Goal: Navigation & Orientation: Locate item on page

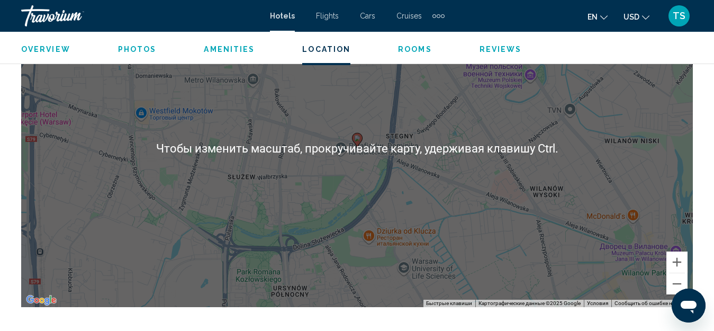
scroll to position [1278, 0]
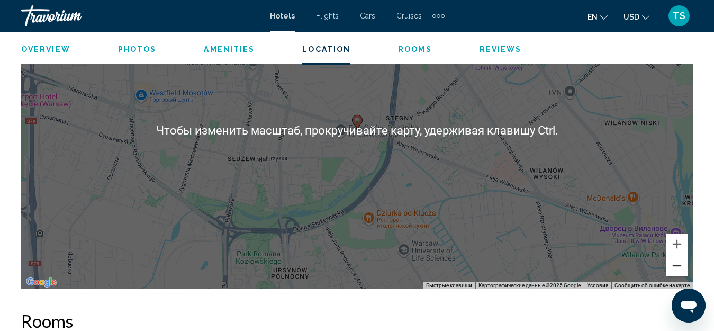
click at [683, 268] on button "Уменьшить" at bounding box center [676, 265] width 21 height 21
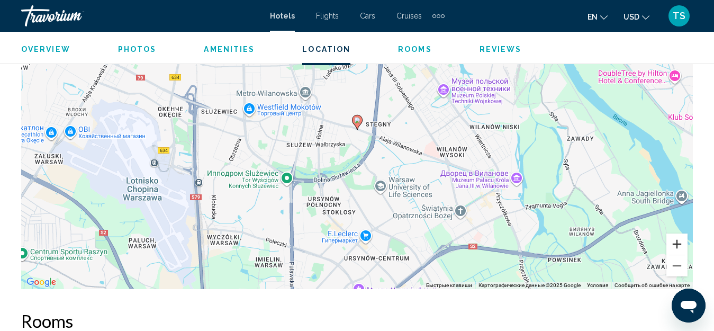
click at [678, 243] on button "Увеличить" at bounding box center [676, 243] width 21 height 21
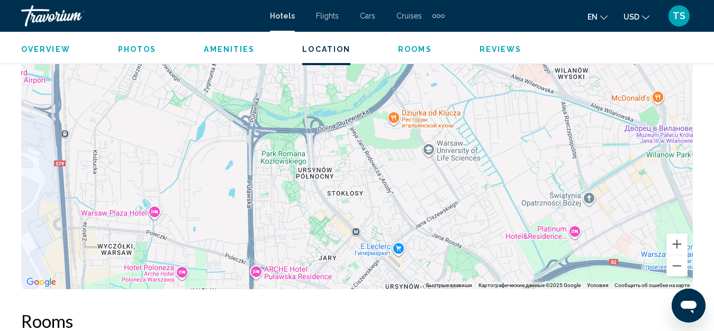
drag, startPoint x: 291, startPoint y: 211, endPoint x: 316, endPoint y: 116, distance: 97.2
click at [316, 116] on div "Чтобы активировать перетаскивание с помощью клавиатуры, нажмите Alt + Ввод. Пос…" at bounding box center [356, 129] width 671 height 317
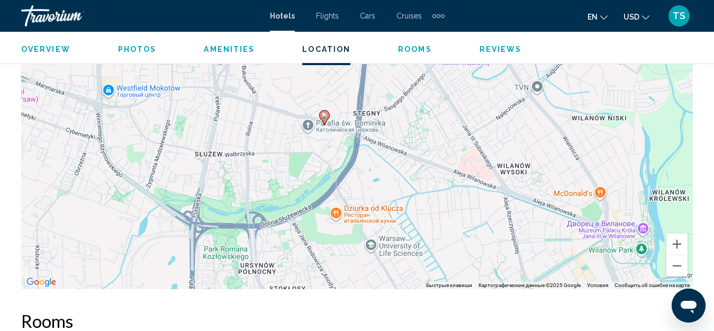
drag, startPoint x: 323, startPoint y: 195, endPoint x: 278, endPoint y: 262, distance: 80.4
click at [278, 262] on div "Чтобы активировать перетаскивание с помощью клавиатуры, нажмите Alt + Ввод. Пос…" at bounding box center [356, 129] width 671 height 317
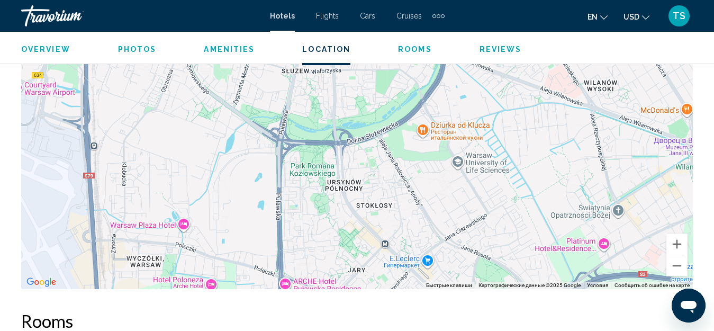
drag, startPoint x: 213, startPoint y: 220, endPoint x: 299, endPoint y: 136, distance: 120.1
click at [299, 136] on div "Чтобы активировать перетаскивание с помощью клавиатуры, нажмите Alt + Ввод. Пос…" at bounding box center [356, 129] width 671 height 317
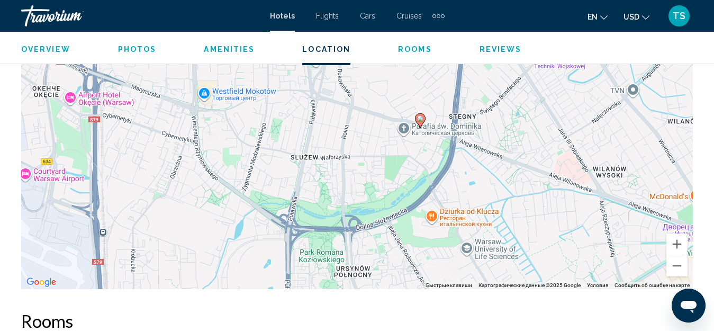
drag, startPoint x: 182, startPoint y: 244, endPoint x: 187, endPoint y: 264, distance: 21.1
click at [187, 264] on div "Чтобы активировать перетаскивание с помощью клавиатуры, нажмите Alt + Ввод. Пос…" at bounding box center [356, 129] width 671 height 317
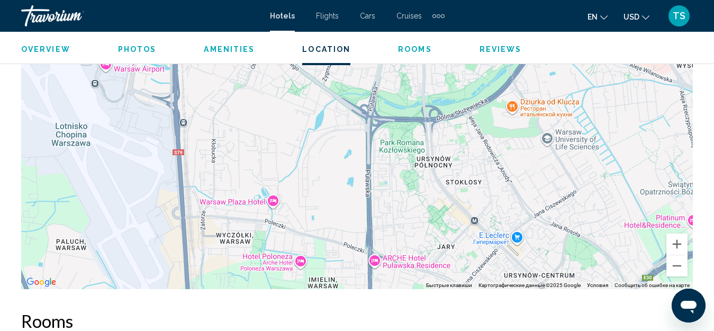
drag, startPoint x: 130, startPoint y: 220, endPoint x: 215, endPoint y: 109, distance: 139.2
click at [215, 109] on div "Чтобы активировать перетаскивание с помощью клавиатуры, нажмите Alt + Ввод. Пос…" at bounding box center [356, 129] width 671 height 317
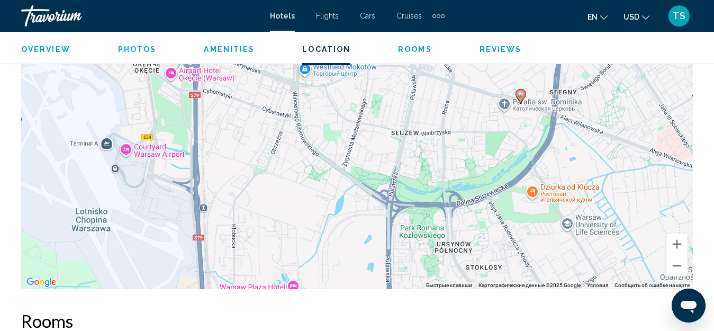
drag, startPoint x: 217, startPoint y: 123, endPoint x: 236, endPoint y: 223, distance: 102.3
click at [237, 221] on div "Чтобы активировать перетаскивание с помощью клавиатуры, нажмите Alt + Ввод. Пос…" at bounding box center [356, 129] width 671 height 317
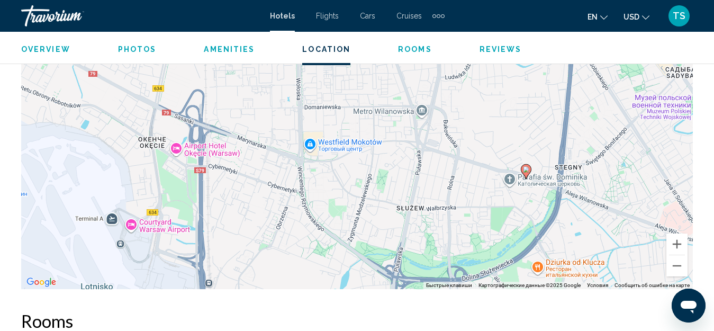
drag, startPoint x: 249, startPoint y: 132, endPoint x: 253, endPoint y: 200, distance: 68.9
click at [253, 200] on div "Чтобы активировать перетаскивание с помощью клавиатуры, нажмите Alt + Ввод. Пос…" at bounding box center [356, 129] width 671 height 317
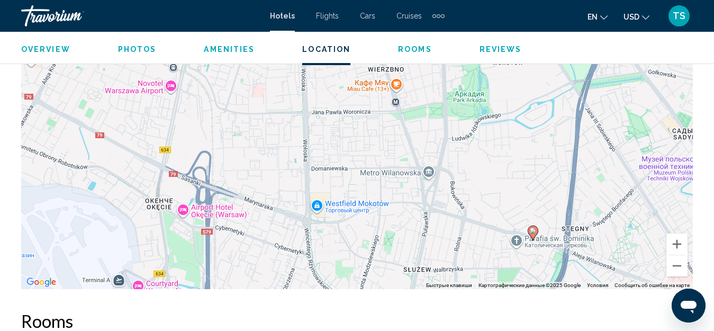
drag, startPoint x: 235, startPoint y: 108, endPoint x: 242, endPoint y: 170, distance: 61.7
click at [242, 170] on div "Чтобы активировать перетаскивание с помощью клавиатуры, нажмите Alt + Ввод. Пос…" at bounding box center [356, 129] width 671 height 317
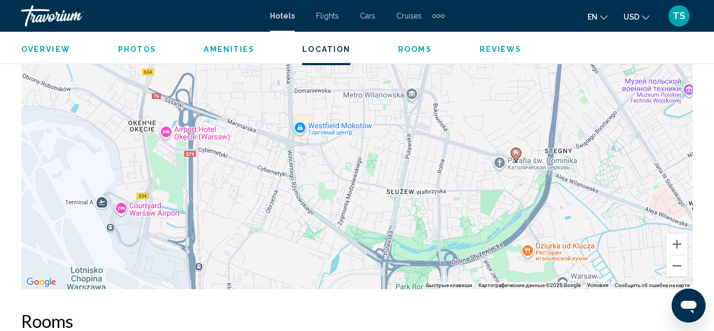
drag, startPoint x: 386, startPoint y: 221, endPoint x: 371, endPoint y: 142, distance: 80.2
click at [370, 141] on div "Чтобы активировать перетаскивание с помощью клавиатуры, нажмите Alt + Ввод. Пос…" at bounding box center [356, 129] width 671 height 317
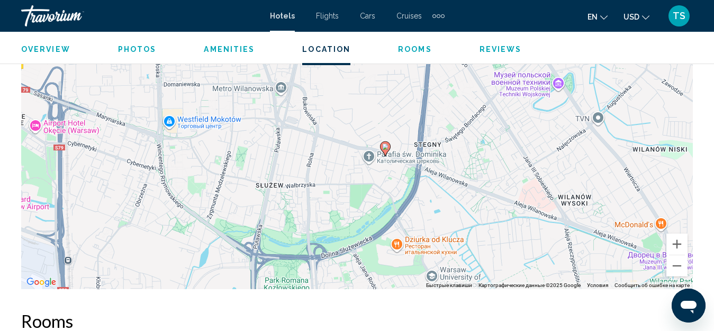
drag, startPoint x: 467, startPoint y: 180, endPoint x: 328, endPoint y: 172, distance: 138.8
click at [328, 172] on div "Чтобы активировать перетаскивание с помощью клавиатуры, нажмите Alt + Ввод. Пос…" at bounding box center [356, 129] width 671 height 317
click at [676, 265] on button "Уменьшить" at bounding box center [676, 265] width 21 height 21
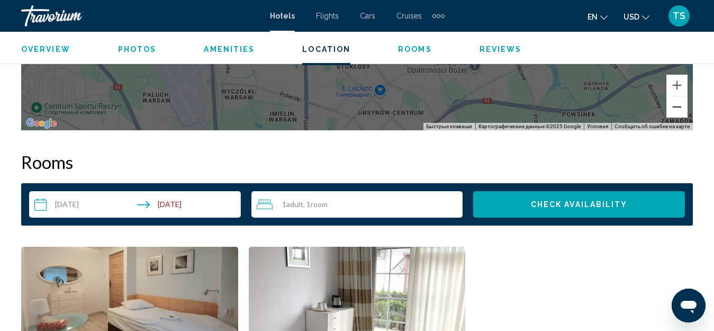
scroll to position [1331, 0]
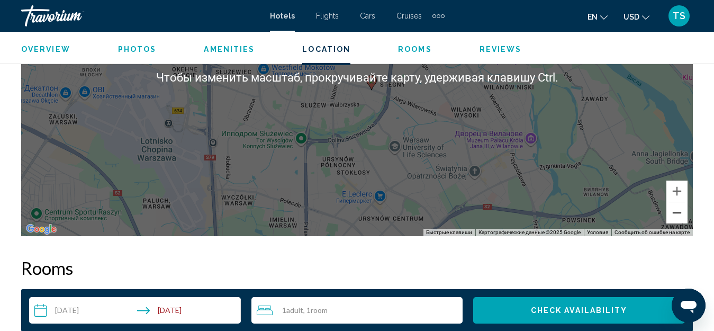
click at [681, 216] on button "Уменьшить" at bounding box center [676, 212] width 21 height 21
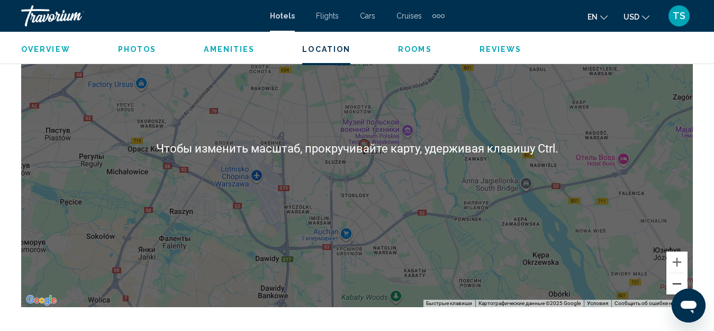
scroll to position [1278, 0]
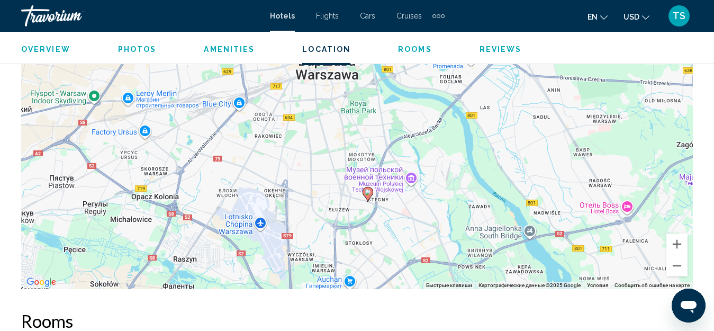
drag, startPoint x: 319, startPoint y: 127, endPoint x: 324, endPoint y: 193, distance: 66.3
click at [324, 193] on div "Чтобы активировать перетаскивание с помощью клавиатуры, нажмите Alt + Ввод. Пос…" at bounding box center [356, 129] width 671 height 317
click at [678, 246] on button "Увеличить" at bounding box center [676, 243] width 21 height 21
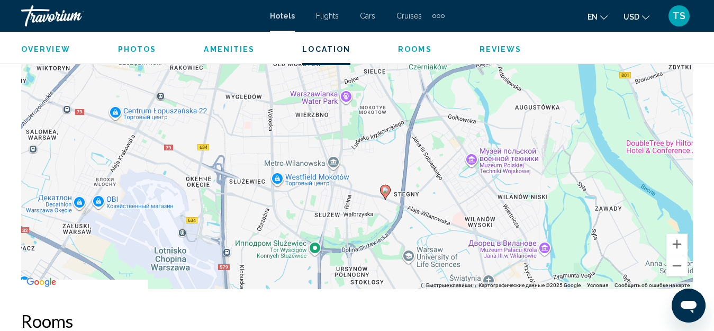
drag, startPoint x: 403, startPoint y: 258, endPoint x: 407, endPoint y: 186, distance: 71.5
click at [409, 181] on div "Чтобы активировать перетаскивание с помощью клавиатуры, нажмите Alt + Ввод. Пос…" at bounding box center [356, 129] width 671 height 317
click at [675, 243] on button "Увеличить" at bounding box center [676, 243] width 21 height 21
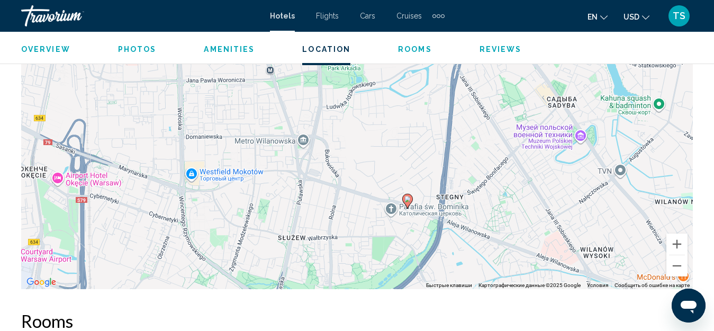
drag, startPoint x: 335, startPoint y: 270, endPoint x: 328, endPoint y: 211, distance: 60.2
click at [331, 208] on div "Чтобы активировать перетаскивание с помощью клавиатуры, нажмите Alt + Ввод. Пос…" at bounding box center [356, 129] width 671 height 317
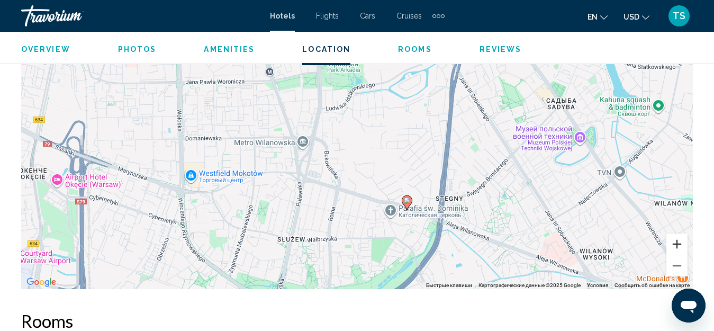
click at [675, 242] on button "Увеличить" at bounding box center [676, 243] width 21 height 21
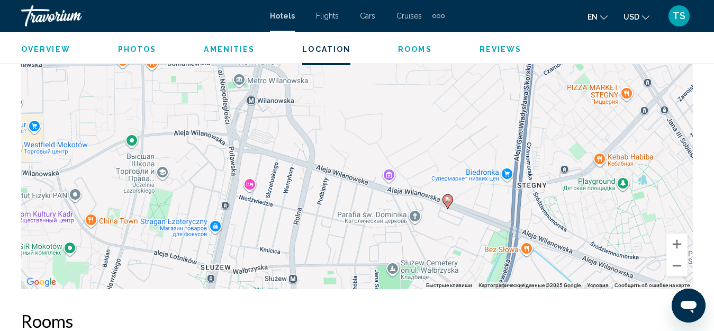
drag, startPoint x: 433, startPoint y: 244, endPoint x: 425, endPoint y: 163, distance: 81.4
click at [425, 162] on div "Чтобы активировать перетаскивание с помощью клавиатуры, нажмите Alt + Ввод. Пос…" at bounding box center [356, 129] width 671 height 317
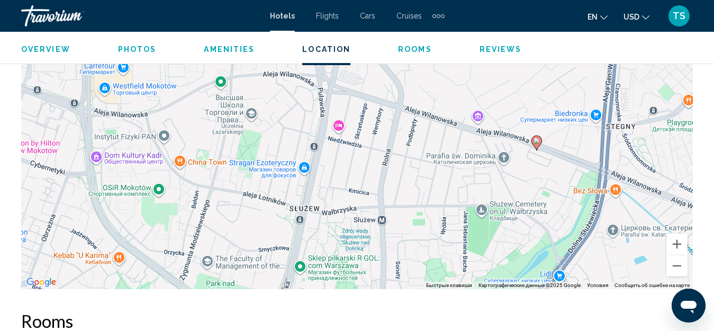
drag, startPoint x: 249, startPoint y: 222, endPoint x: 339, endPoint y: 161, distance: 108.1
click at [339, 161] on div "Чтобы активировать перетаскивание с помощью клавиатуры, нажмите Alt + Ввод. Пос…" at bounding box center [356, 129] width 671 height 317
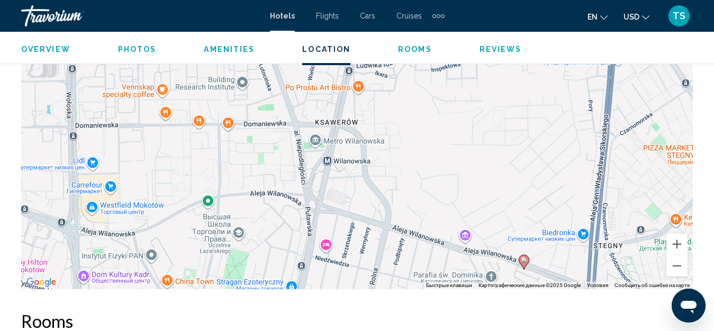
drag, startPoint x: 325, startPoint y: 155, endPoint x: 313, endPoint y: 277, distance: 122.7
click at [313, 277] on div "Чтобы активировать перетаскивание с помощью клавиатуры, нажмите Alt + Ввод. Пос…" at bounding box center [356, 129] width 671 height 317
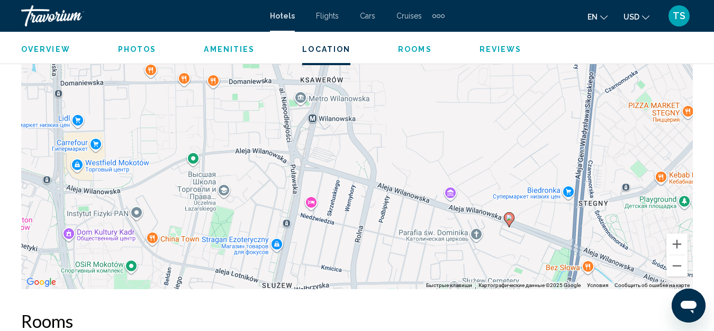
drag, startPoint x: 476, startPoint y: 259, endPoint x: 461, endPoint y: 214, distance: 47.2
click at [461, 214] on div "Чтобы активировать перетаскивание с помощью клавиатуры, нажмите Alt + Ввод. Пос…" at bounding box center [356, 129] width 671 height 317
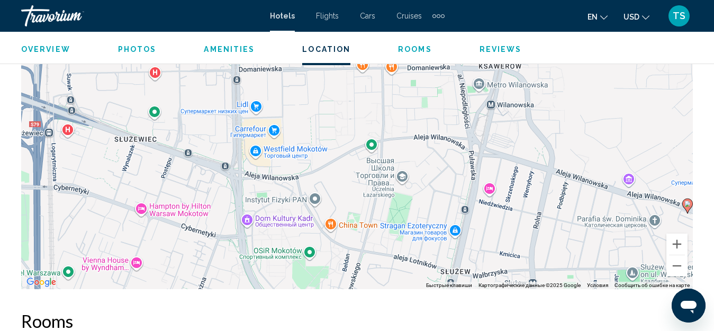
drag, startPoint x: 52, startPoint y: 188, endPoint x: 232, endPoint y: 174, distance: 180.4
click at [232, 174] on div "Чтобы активировать перетаскивание с помощью клавиатуры, нажмите Alt + Ввод. Пос…" at bounding box center [356, 129] width 671 height 317
click at [677, 243] on button "Увеличить" at bounding box center [676, 243] width 21 height 21
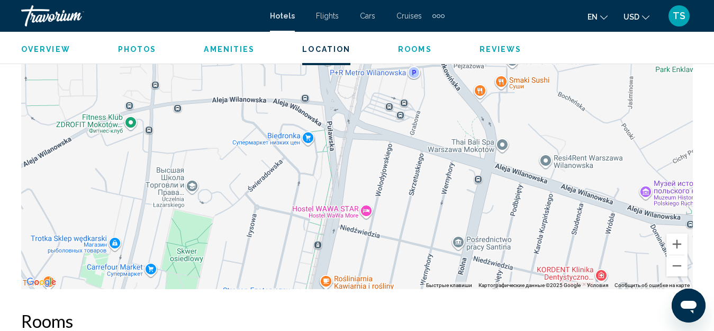
drag, startPoint x: 576, startPoint y: 191, endPoint x: 318, endPoint y: 148, distance: 261.3
click at [318, 148] on div "Main content" at bounding box center [356, 129] width 671 height 317
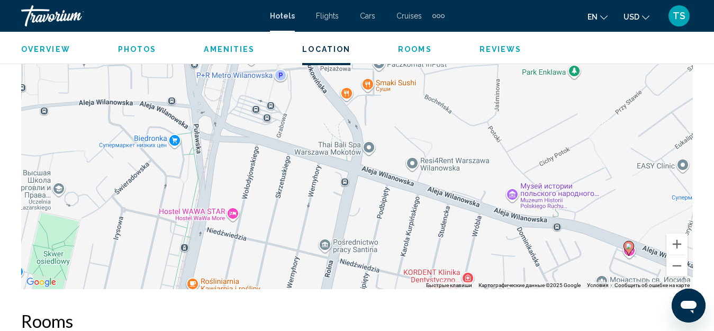
drag, startPoint x: 485, startPoint y: 164, endPoint x: 353, endPoint y: 167, distance: 131.7
click at [353, 167] on div "Чтобы активировать перетаскивание с помощью клавиатуры, нажмите Alt + Ввод. Пос…" at bounding box center [356, 129] width 671 height 317
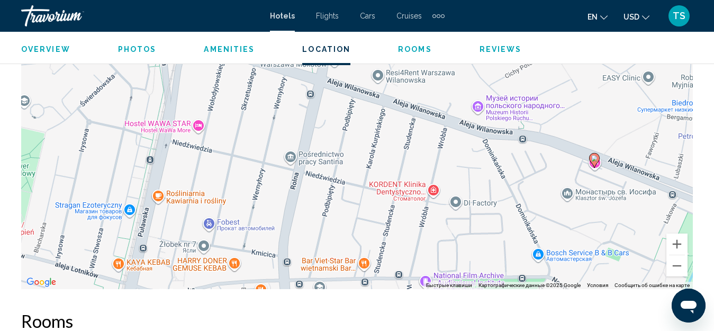
drag, startPoint x: 495, startPoint y: 257, endPoint x: 459, endPoint y: 168, distance: 95.9
click at [459, 168] on div "Чтобы активировать перетаскивание с помощью клавиатуры, нажмите Alt + Ввод. Пос…" at bounding box center [356, 129] width 671 height 317
click at [678, 244] on button "Увеличить" at bounding box center [676, 243] width 21 height 21
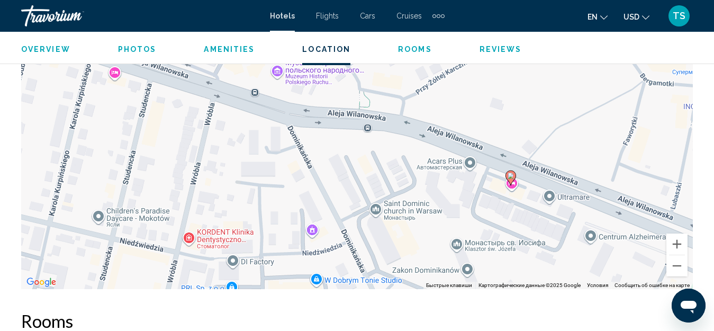
drag, startPoint x: 609, startPoint y: 213, endPoint x: 284, endPoint y: 193, distance: 325.4
click at [285, 192] on div "Чтобы активировать перетаскивание с помощью клавиатуры, нажмите Alt + Ввод. Пос…" at bounding box center [356, 129] width 671 height 317
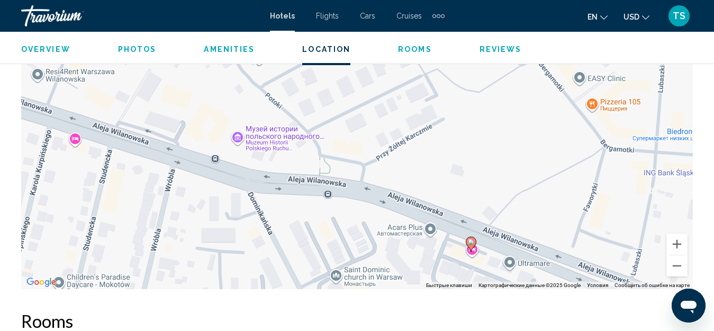
drag, startPoint x: 343, startPoint y: 188, endPoint x: 310, endPoint y: 231, distance: 54.0
click at [310, 231] on div "Чтобы активировать перетаскивание с помощью клавиатуры, нажмите Alt + Ввод. Пос…" at bounding box center [356, 129] width 671 height 317
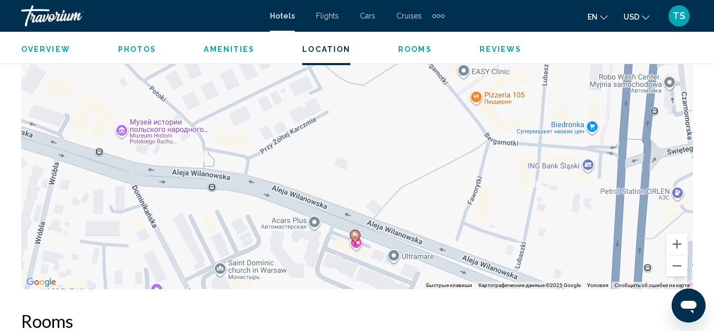
drag, startPoint x: 635, startPoint y: 203, endPoint x: 516, endPoint y: 195, distance: 119.8
click at [516, 195] on div "Чтобы активировать перетаскивание с помощью клавиатуры, нажмите Alt + Ввод. Пос…" at bounding box center [356, 129] width 671 height 317
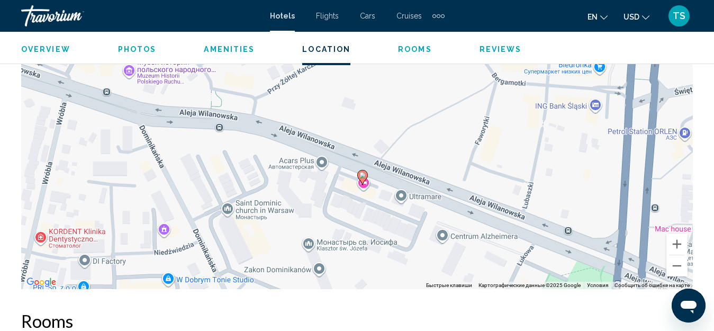
drag, startPoint x: 270, startPoint y: 248, endPoint x: 279, endPoint y: 185, distance: 63.7
click at [279, 185] on div "Чтобы активировать перетаскивание с помощью клавиатуры, нажмите Alt + Ввод. Пос…" at bounding box center [356, 129] width 671 height 317
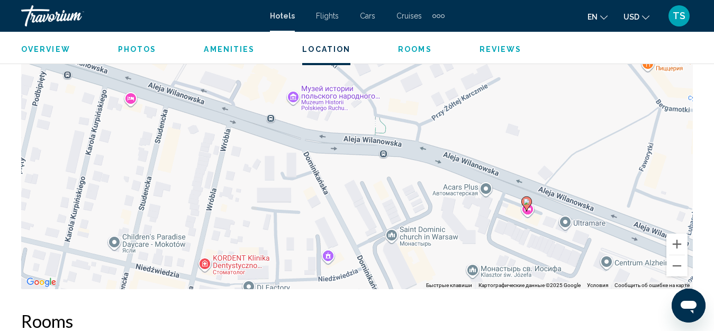
drag, startPoint x: 267, startPoint y: 205, endPoint x: 474, endPoint y: 241, distance: 209.8
click at [474, 241] on div "Чтобы активировать перетаскивание с помощью клавиатуры, нажмите Alt + Ввод. Пос…" at bounding box center [356, 129] width 671 height 317
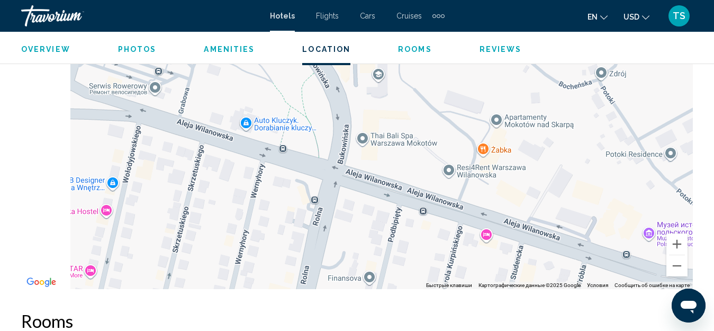
drag, startPoint x: 149, startPoint y: 172, endPoint x: 303, endPoint y: 264, distance: 179.6
click at [328, 287] on div "Чтобы активировать перетаскивание с помощью клавиатуры, нажмите Alt + Ввод. Пос…" at bounding box center [356, 129] width 671 height 317
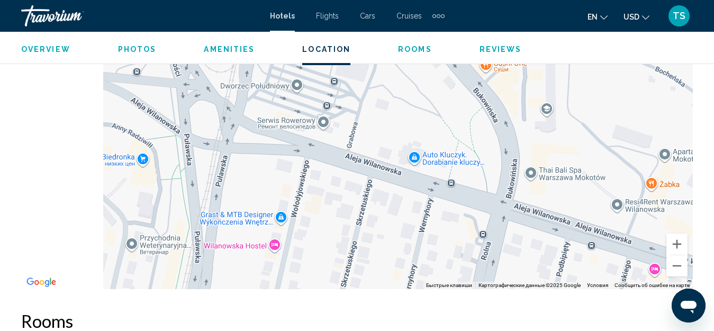
drag, startPoint x: 227, startPoint y: 208, endPoint x: 398, endPoint y: 250, distance: 175.2
click at [397, 249] on div "Чтобы активировать перетаскивание с помощью клавиатуры, нажмите Alt + Ввод. Пос…" at bounding box center [356, 129] width 671 height 317
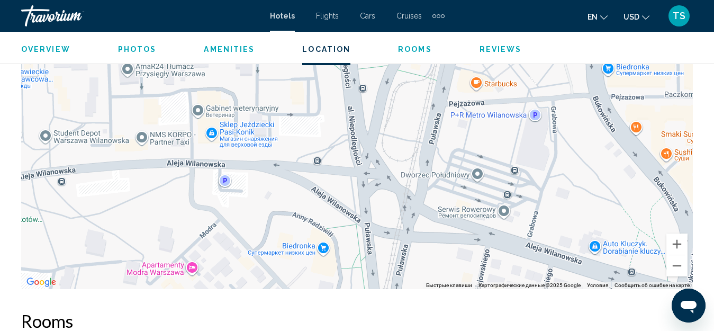
drag, startPoint x: 134, startPoint y: 160, endPoint x: 308, endPoint y: 251, distance: 196.8
click at [308, 251] on div "Main content" at bounding box center [356, 129] width 671 height 317
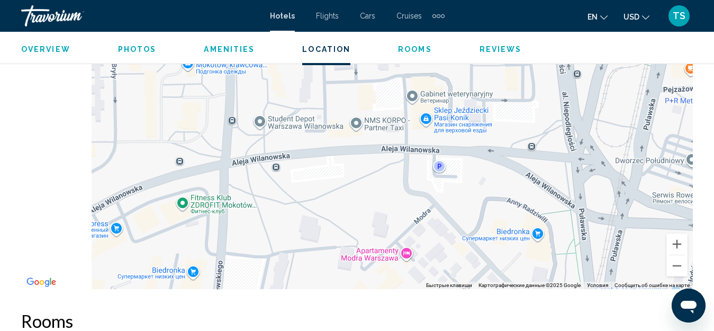
drag, startPoint x: 164, startPoint y: 197, endPoint x: 374, endPoint y: 180, distance: 210.7
click at [378, 181] on div "Main content" at bounding box center [356, 129] width 671 height 317
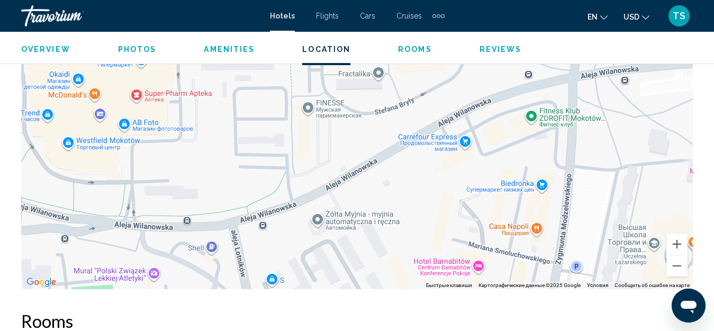
drag, startPoint x: 162, startPoint y: 223, endPoint x: 515, endPoint y: 138, distance: 363.6
click at [515, 138] on div "Main content" at bounding box center [356, 129] width 671 height 317
